Goal: Task Accomplishment & Management: Complete application form

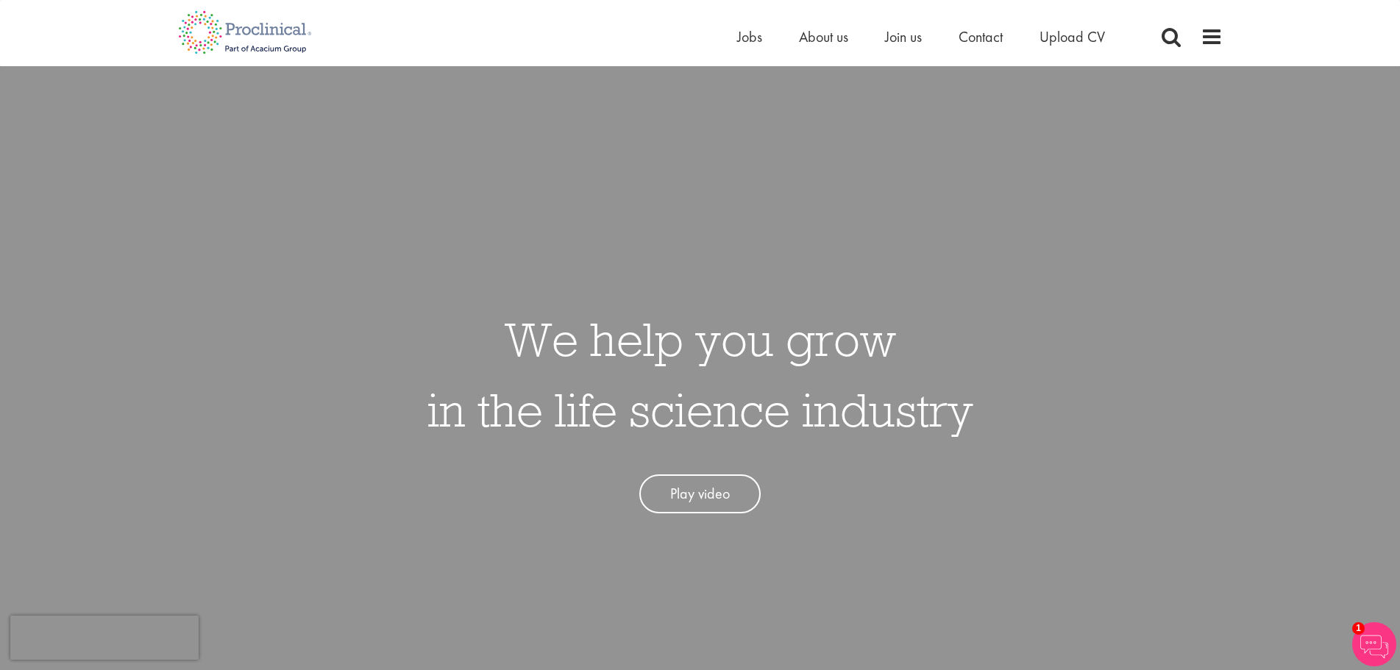
click at [762, 38] on ul "Home Jobs About us Join us Contact Upload CV" at bounding box center [939, 37] width 405 height 22
click span "Jobs"
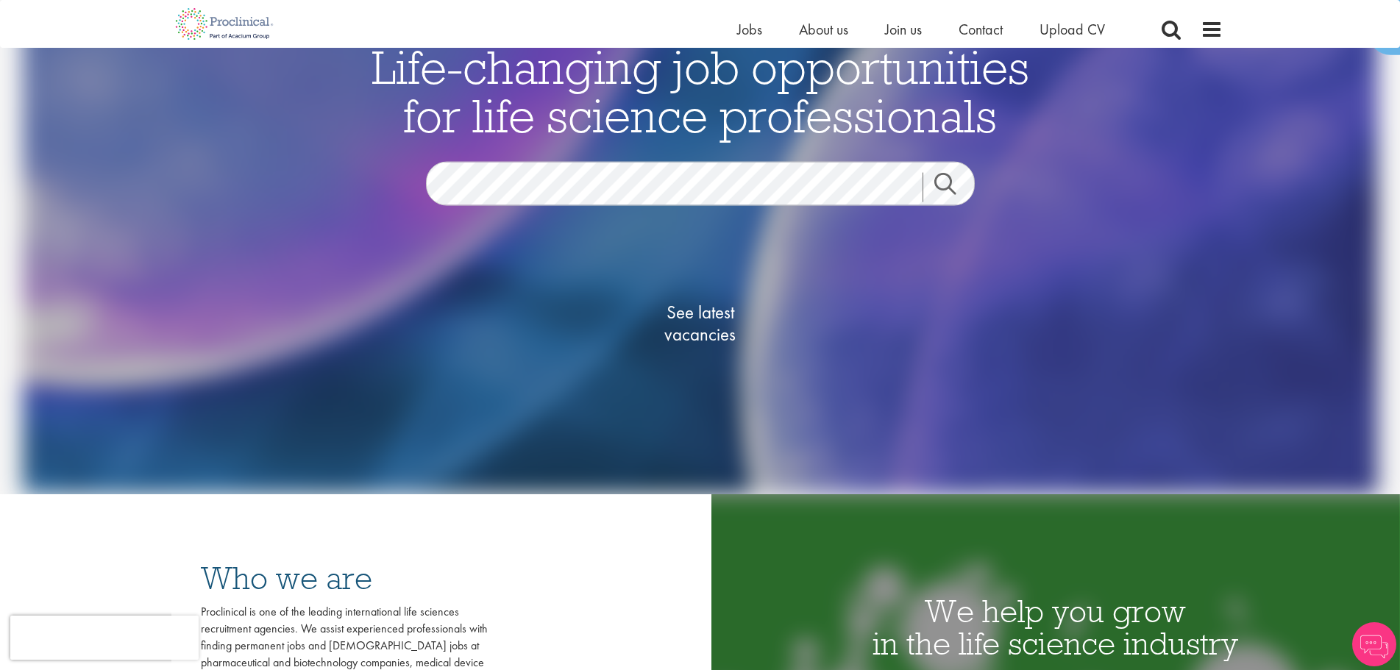
scroll to position [221, 0]
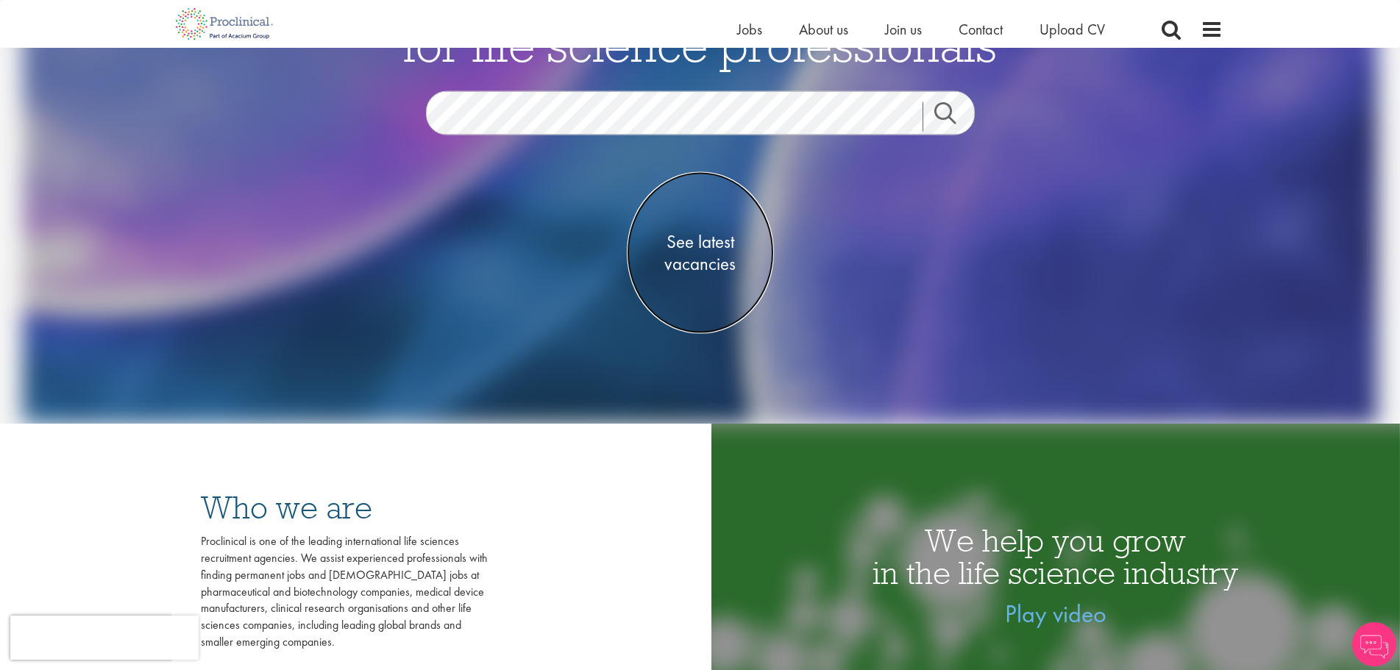
click at [711, 263] on span "See latest vacancies" at bounding box center [700, 253] width 147 height 44
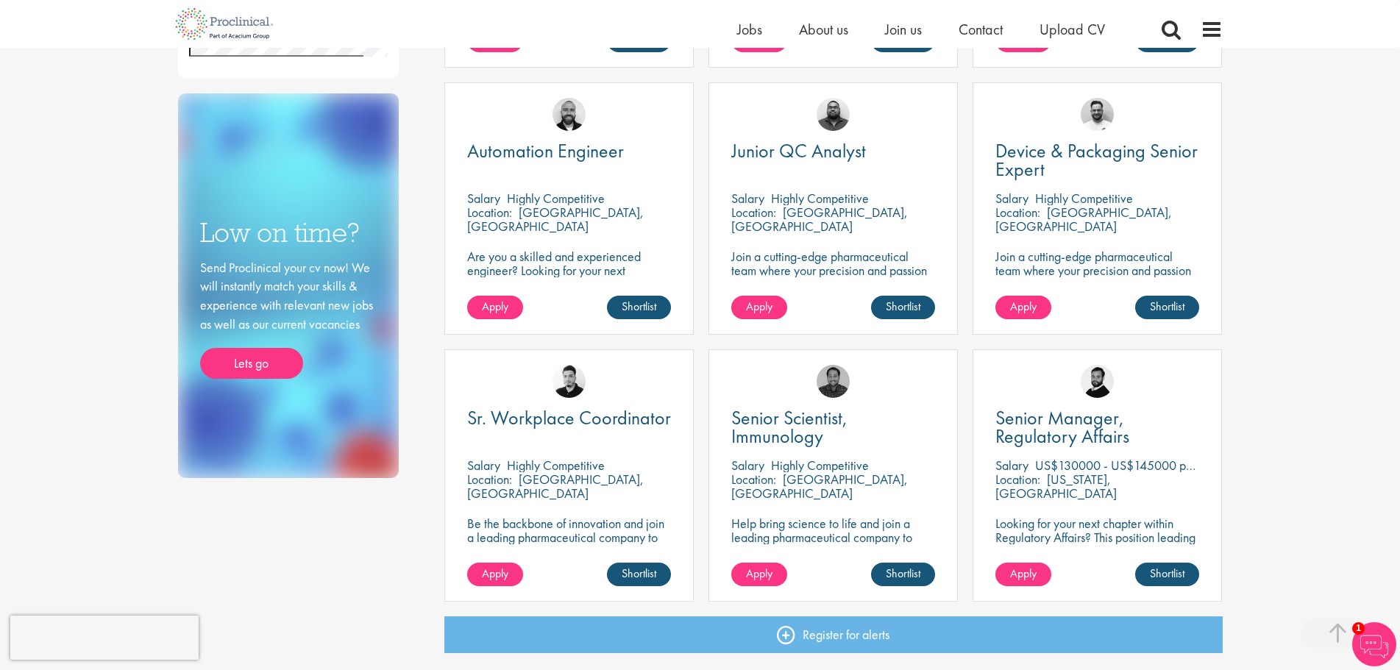
scroll to position [809, 0]
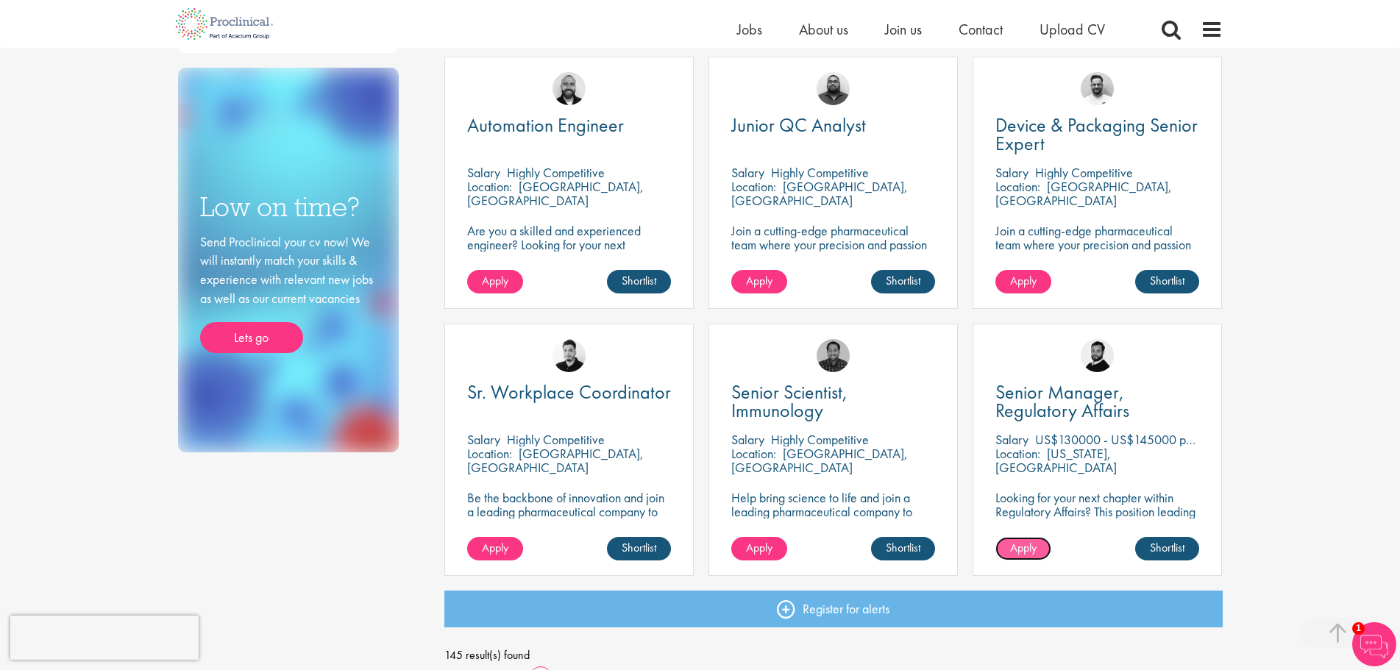
click at [1029, 542] on span "Apply" at bounding box center [1023, 547] width 26 height 15
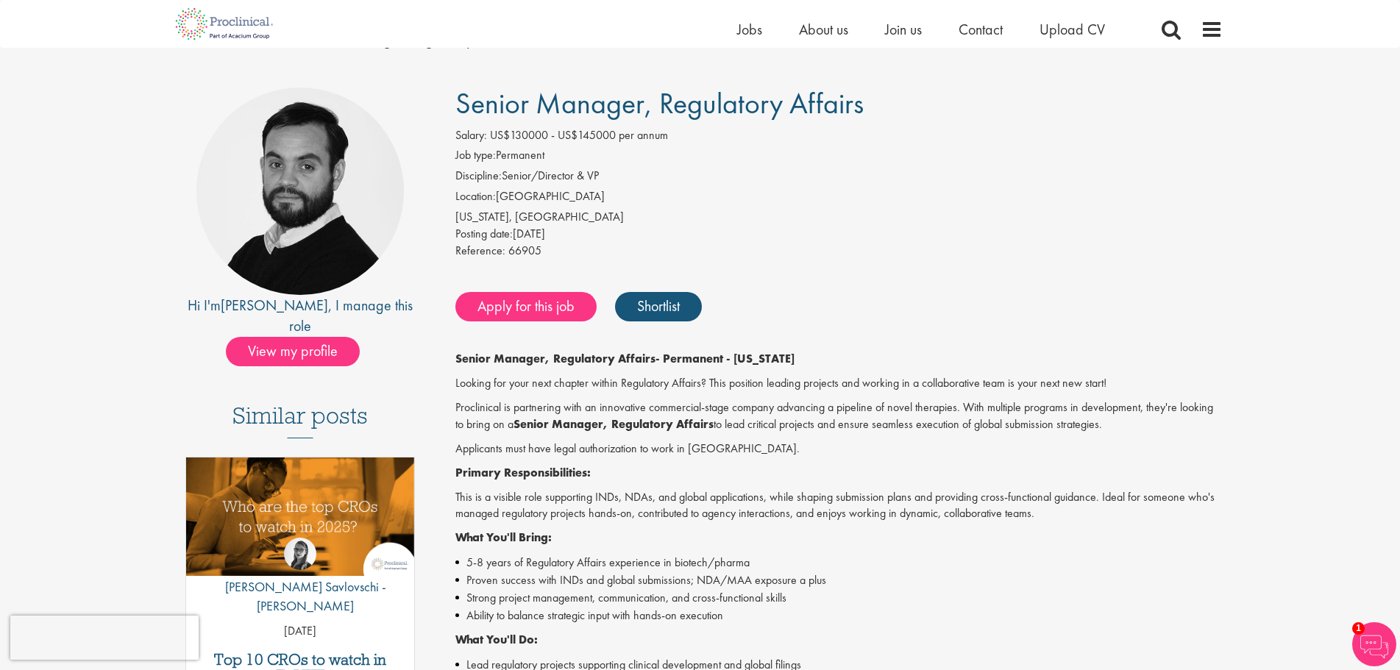
scroll to position [74, 0]
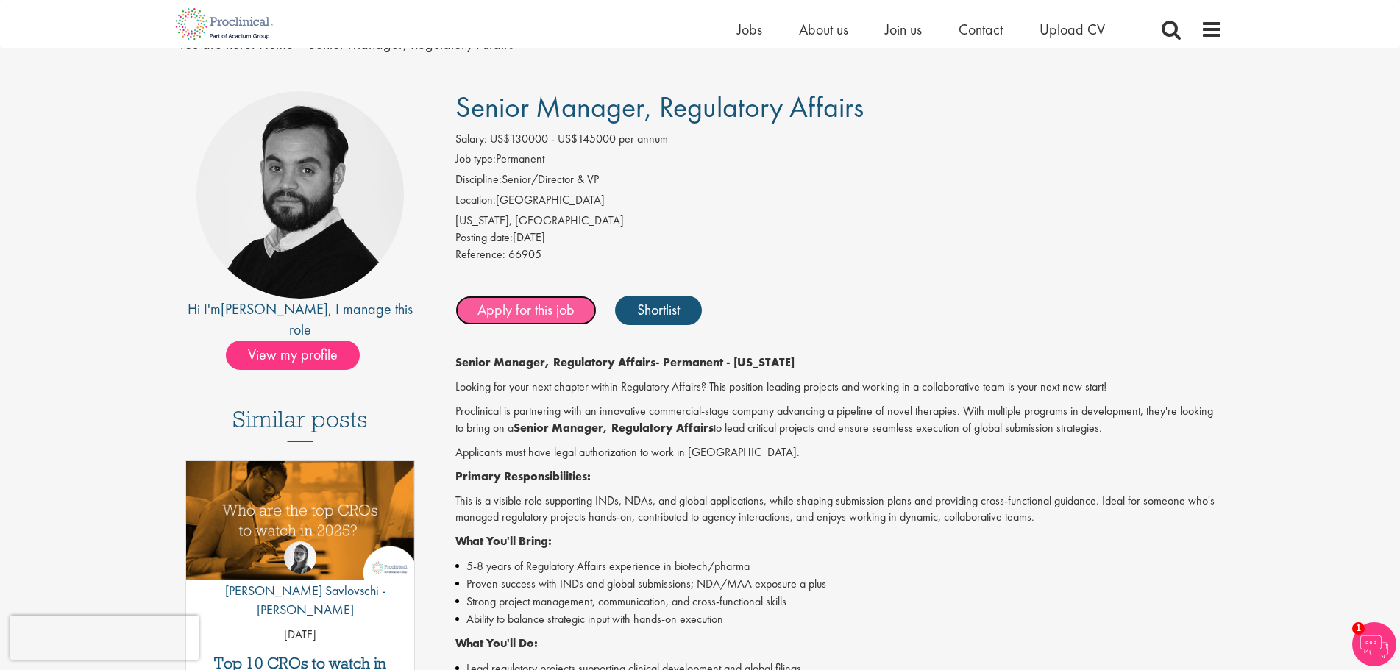
click at [542, 311] on link "Apply for this job" at bounding box center [525, 310] width 141 height 29
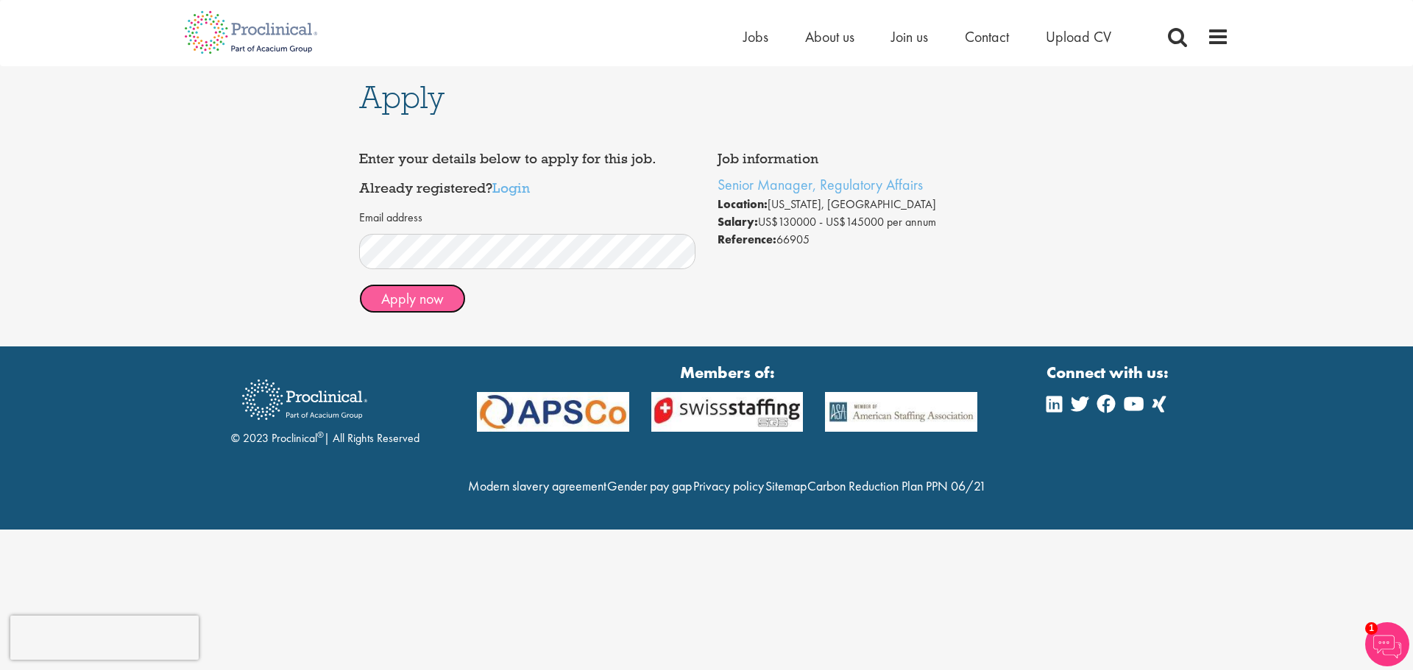
click at [437, 306] on button "Apply now" at bounding box center [412, 298] width 107 height 29
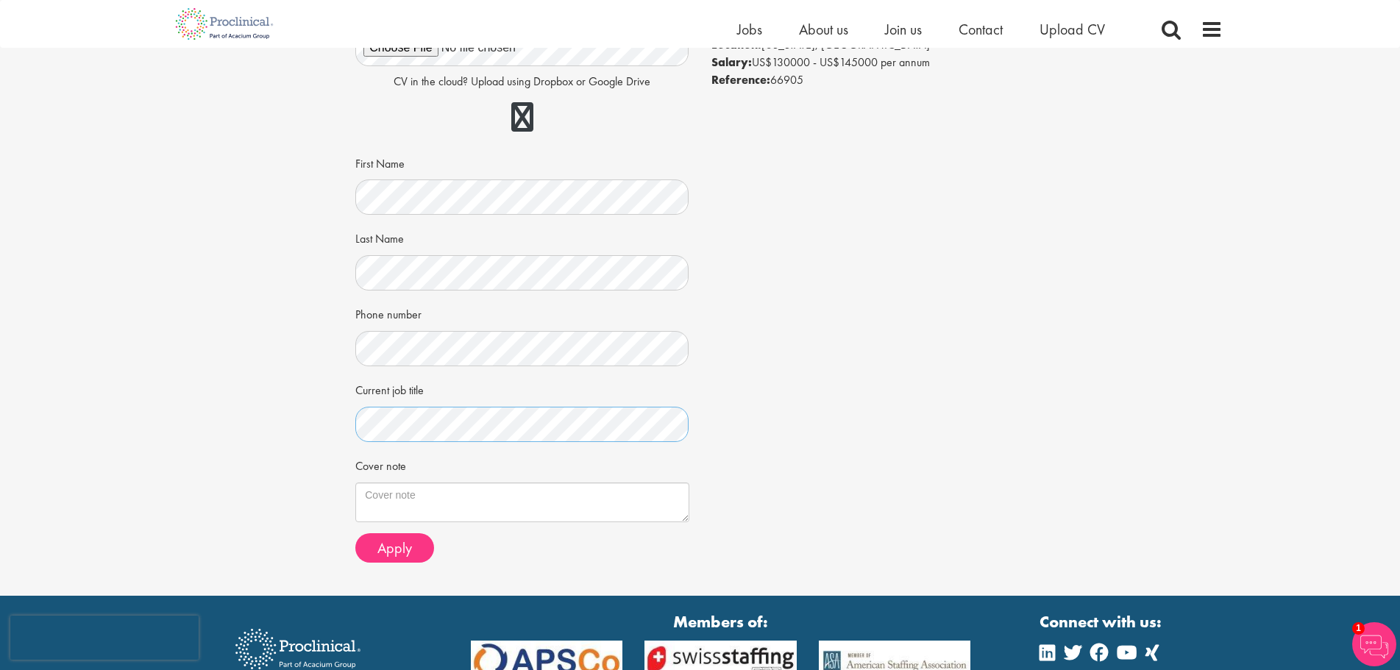
scroll to position [147, 0]
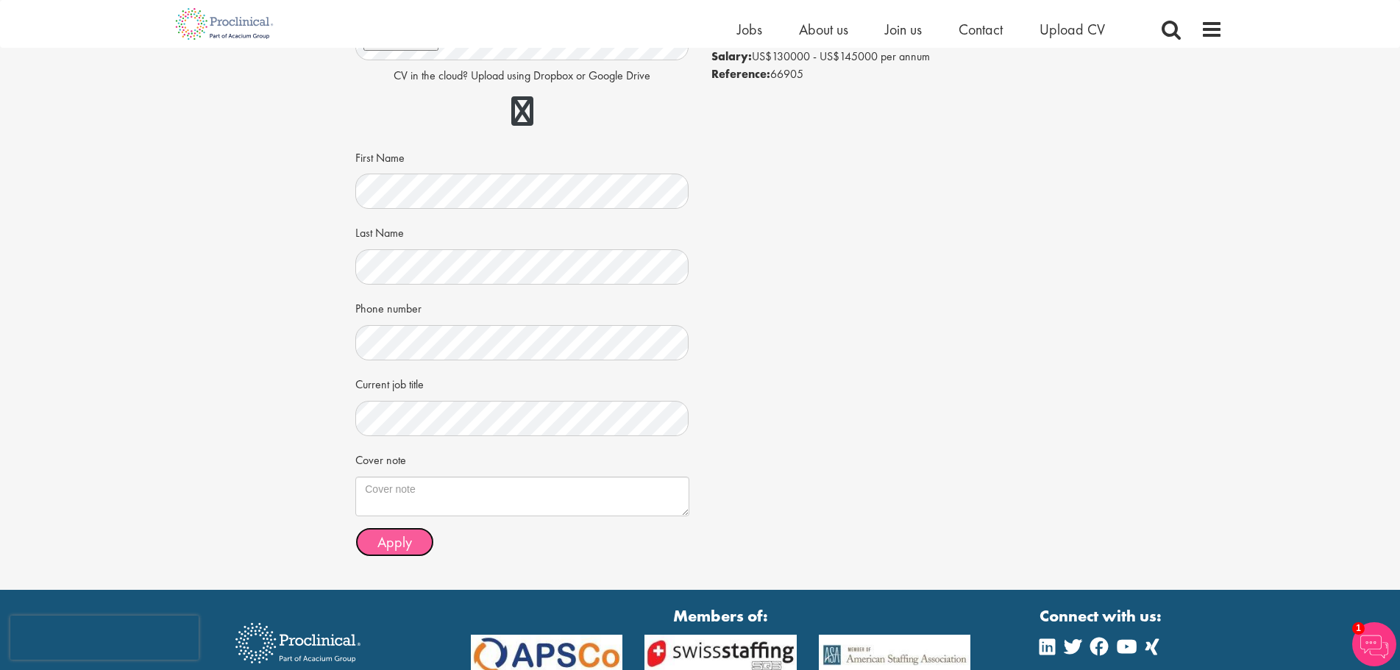
click at [392, 549] on span "Apply" at bounding box center [394, 542] width 35 height 19
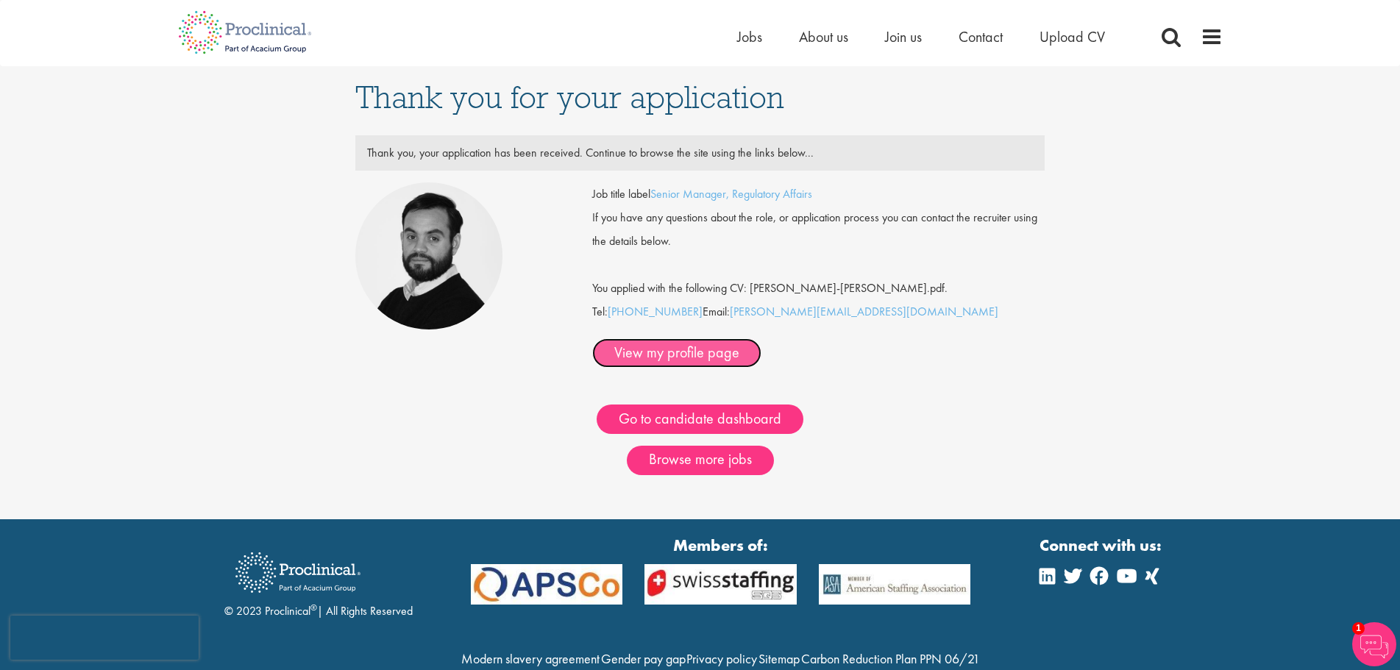
click at [762, 338] on link "View my profile page" at bounding box center [676, 352] width 169 height 29
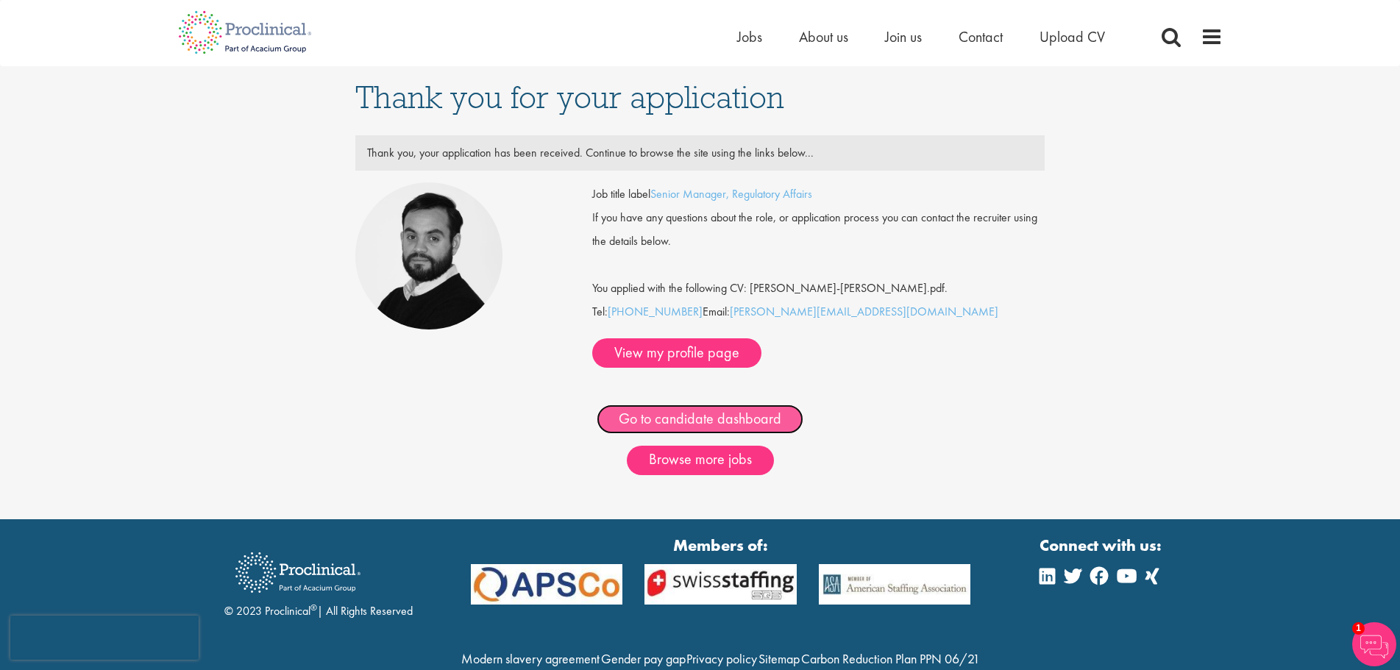
click at [720, 405] on link "Go to candidate dashboard" at bounding box center [700, 419] width 207 height 29
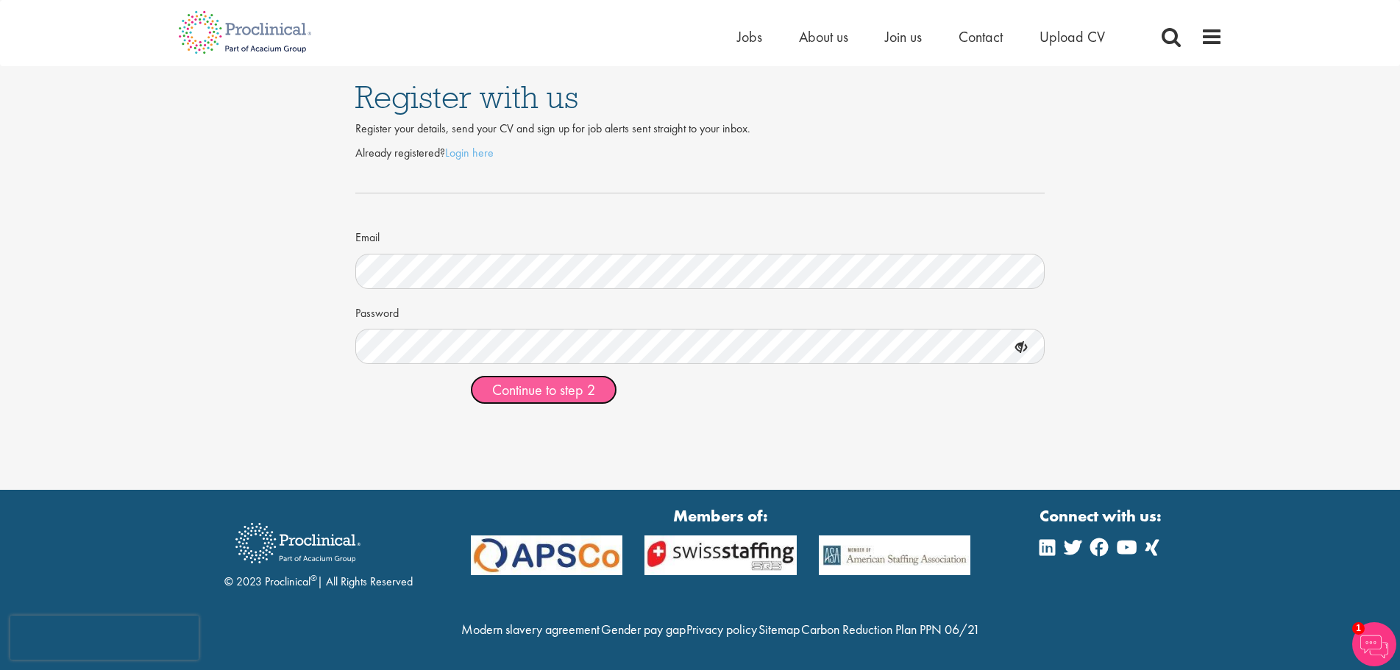
click at [575, 400] on button "Continue to step 2" at bounding box center [543, 389] width 147 height 29
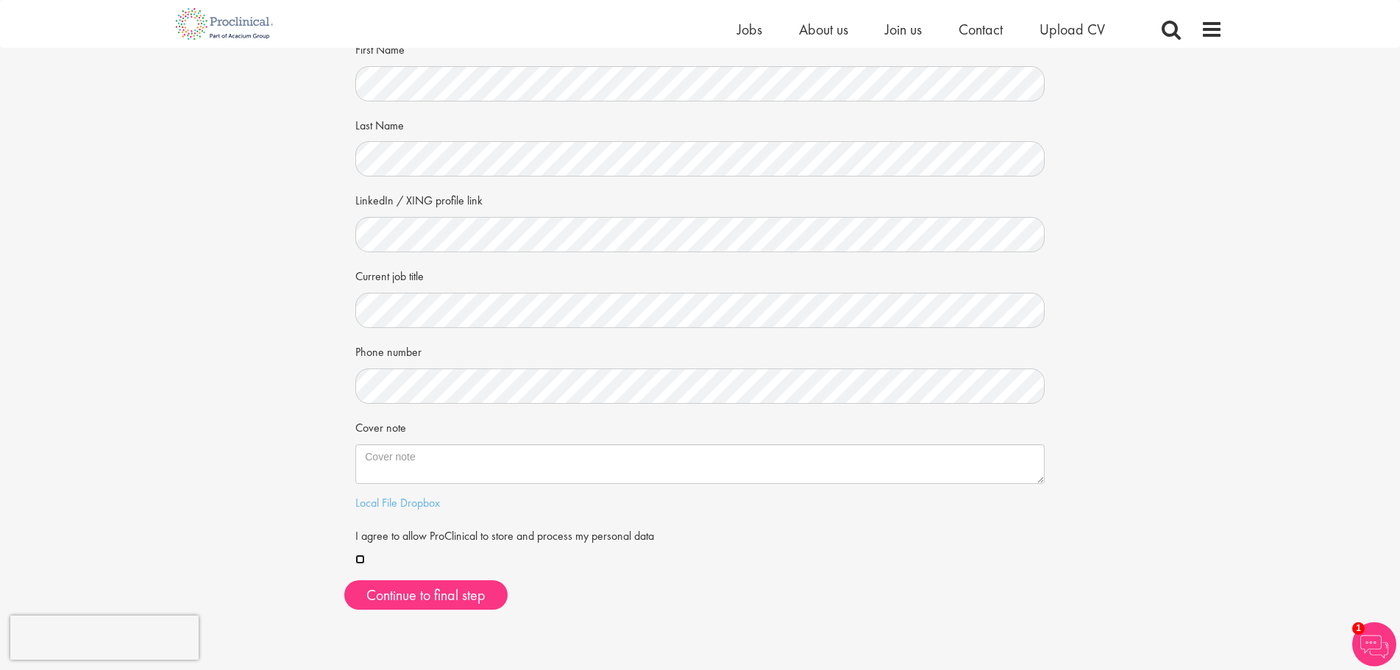
scroll to position [74, 0]
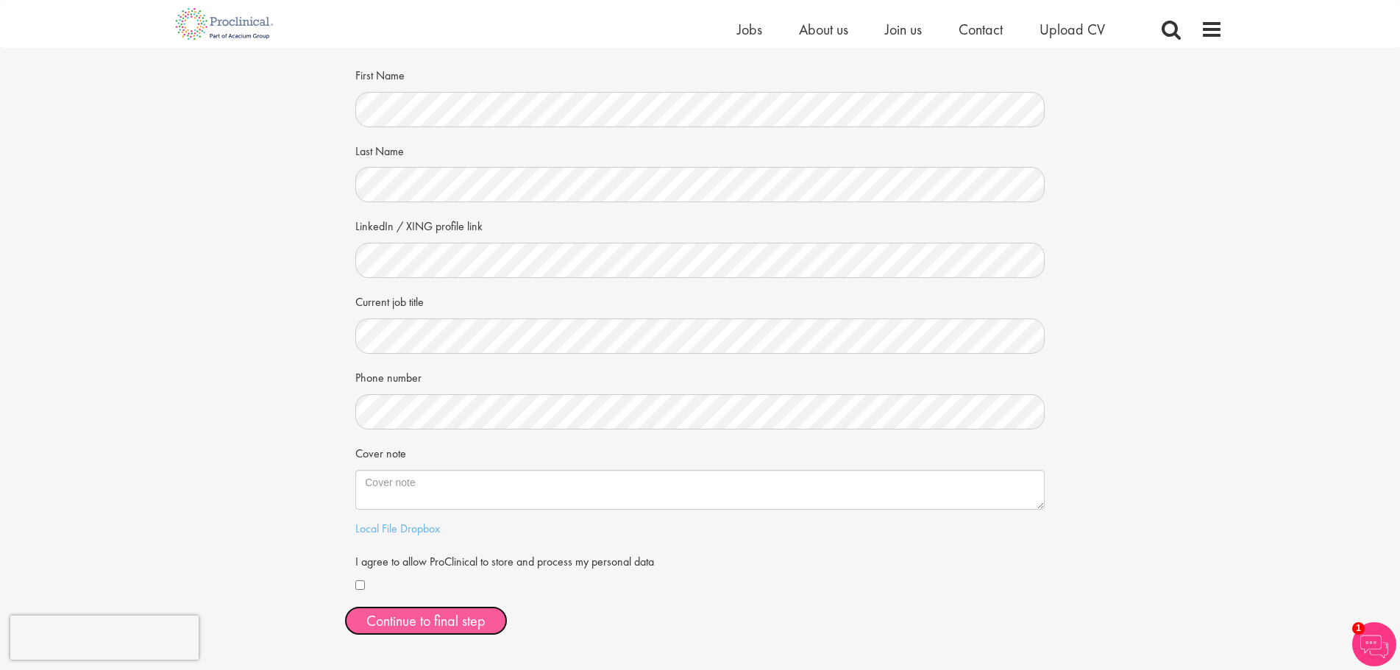
click at [419, 632] on button "Continue to final step" at bounding box center [425, 620] width 163 height 29
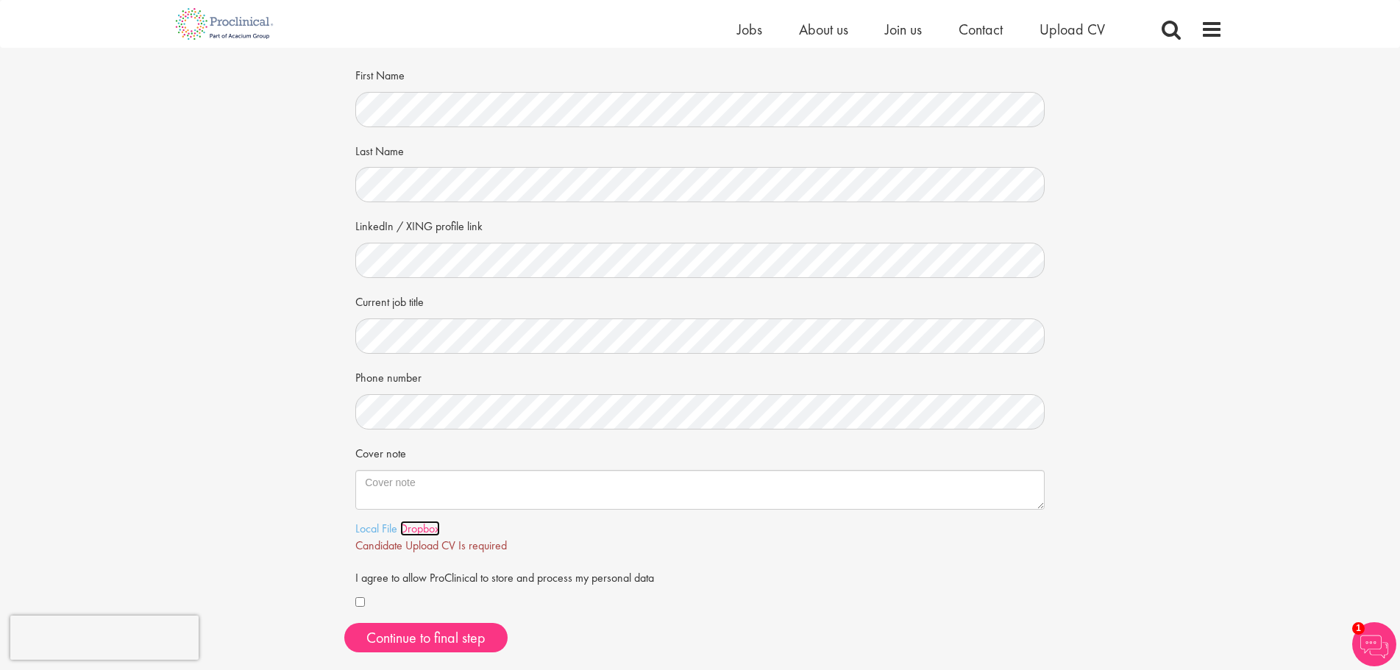
click at [416, 531] on link "Dropbox" at bounding box center [420, 528] width 40 height 15
click at [379, 530] on link "Local File" at bounding box center [376, 528] width 42 height 15
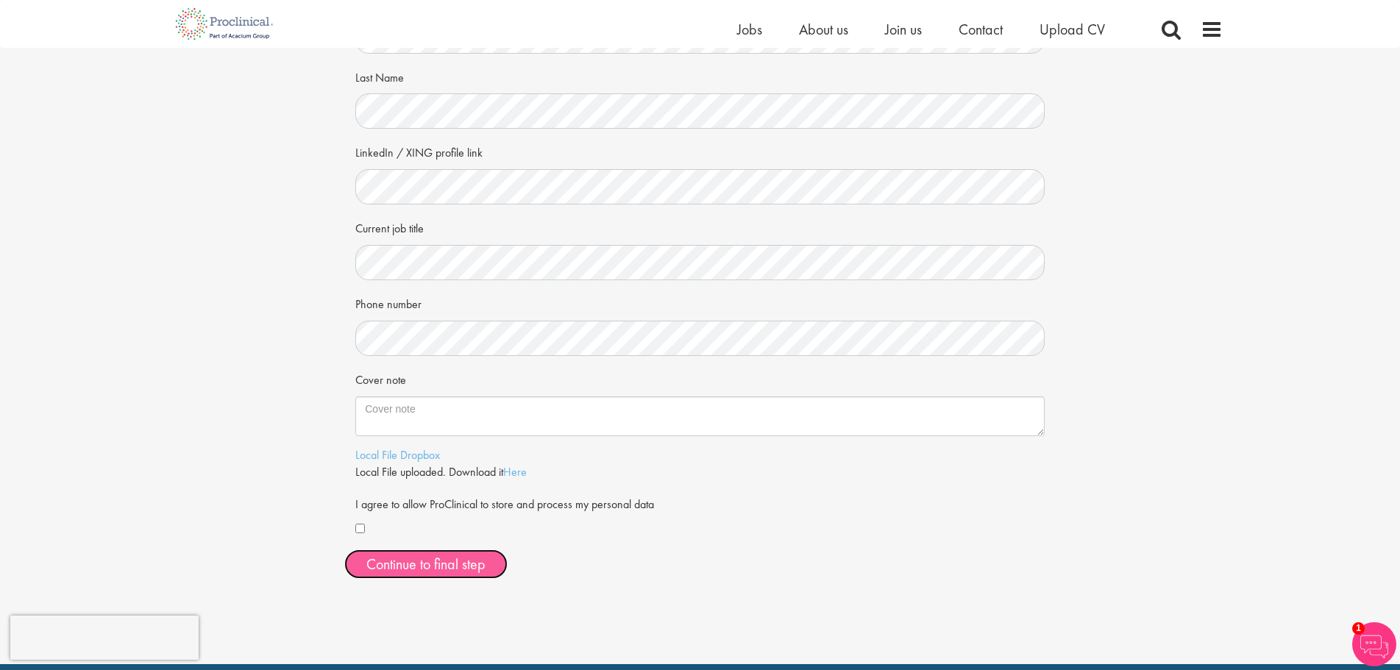
click at [466, 561] on span "Continue to final step" at bounding box center [425, 564] width 119 height 19
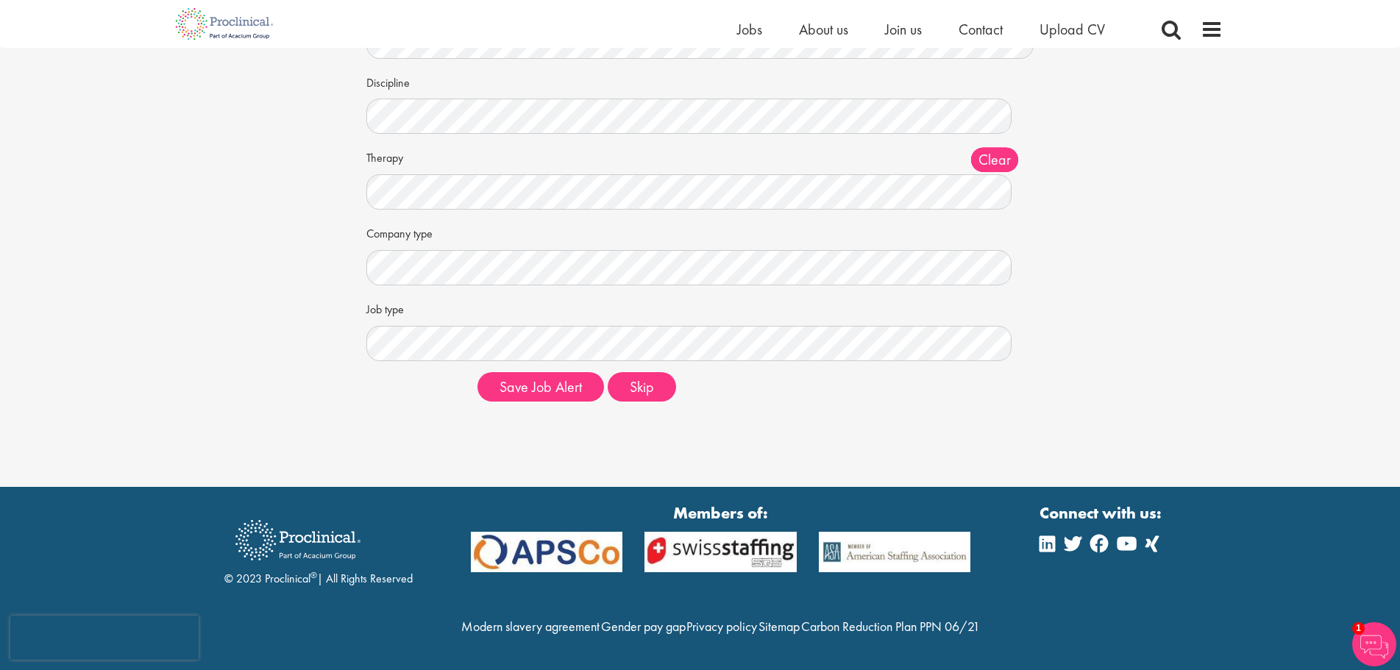
scroll to position [174, 0]
click at [650, 372] on button "Skip" at bounding box center [642, 386] width 68 height 29
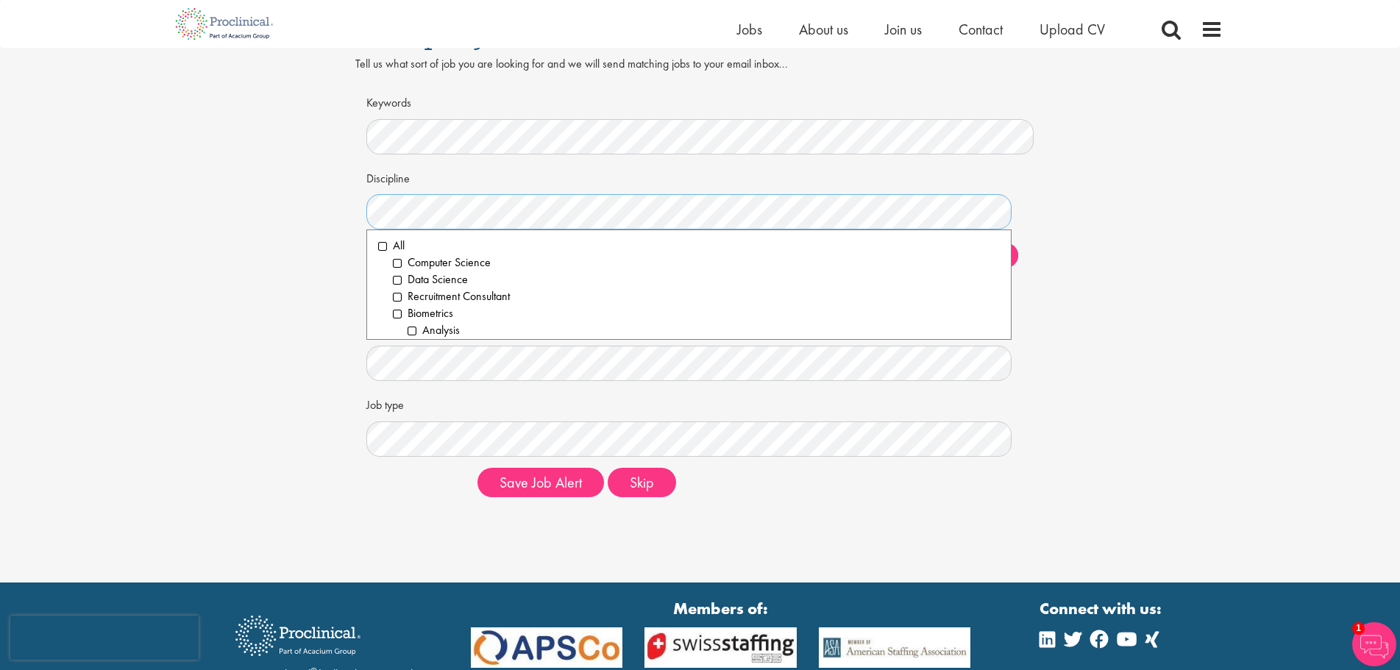
scroll to position [29, 0]
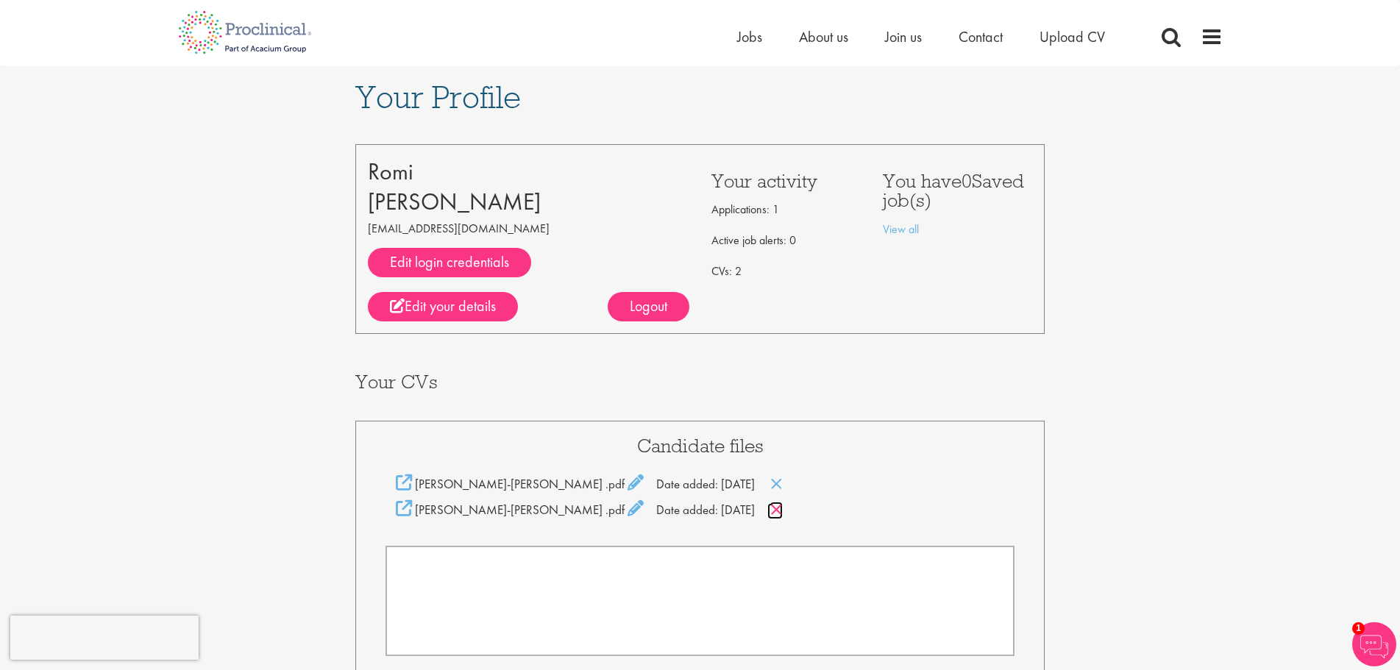
click at [770, 514] on icon at bounding box center [776, 510] width 13 height 16
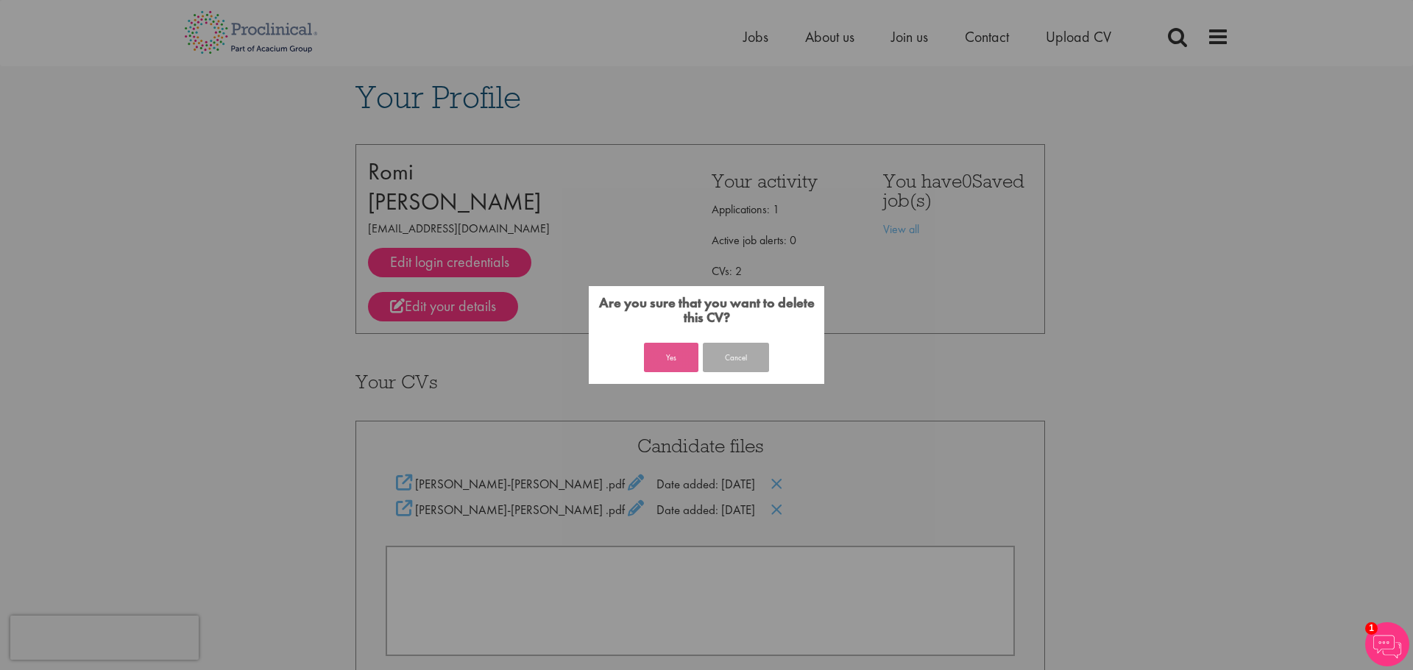
click at [675, 345] on button "Yes" at bounding box center [671, 357] width 54 height 29
